Goal: Transaction & Acquisition: Purchase product/service

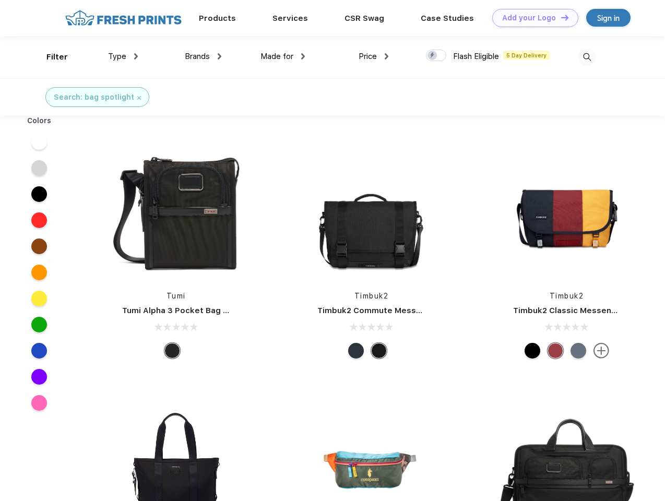
click at [531, 18] on link "Add your Logo Design Tool" at bounding box center [535, 18] width 86 height 18
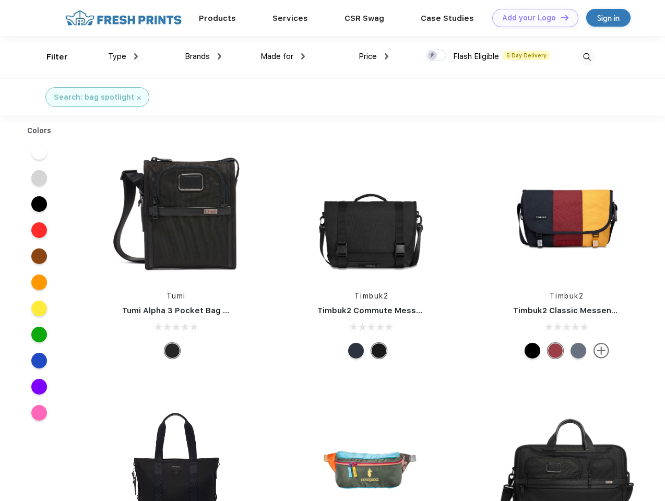
click at [0, 0] on div "Design Tool" at bounding box center [0, 0] width 0 height 0
click at [560, 17] on link "Add your Logo Design Tool" at bounding box center [535, 18] width 86 height 18
click at [50, 57] on div "Filter" at bounding box center [56, 57] width 21 height 12
click at [123, 56] on span "Type" at bounding box center [117, 56] width 18 height 9
click at [203, 56] on span "Brands" at bounding box center [197, 56] width 25 height 9
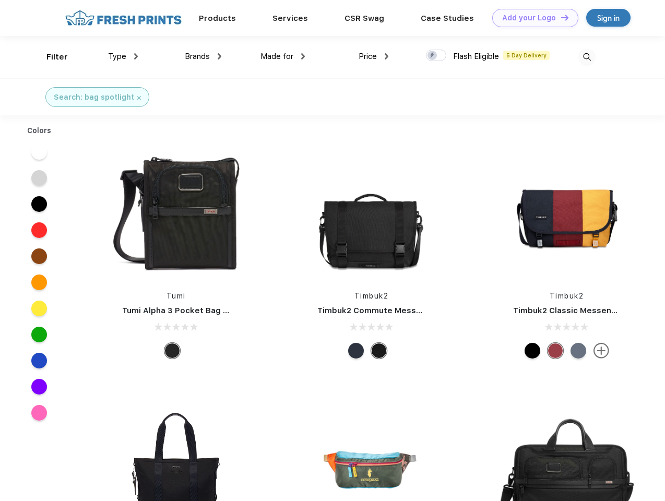
click at [283, 56] on span "Made for" at bounding box center [276, 56] width 33 height 9
click at [374, 56] on span "Price" at bounding box center [368, 56] width 18 height 9
click at [436, 56] on div at bounding box center [436, 55] width 20 height 11
click at [433, 56] on input "checkbox" at bounding box center [429, 52] width 7 height 7
click at [587, 57] on img at bounding box center [586, 57] width 17 height 17
